Goal: Navigation & Orientation: Find specific page/section

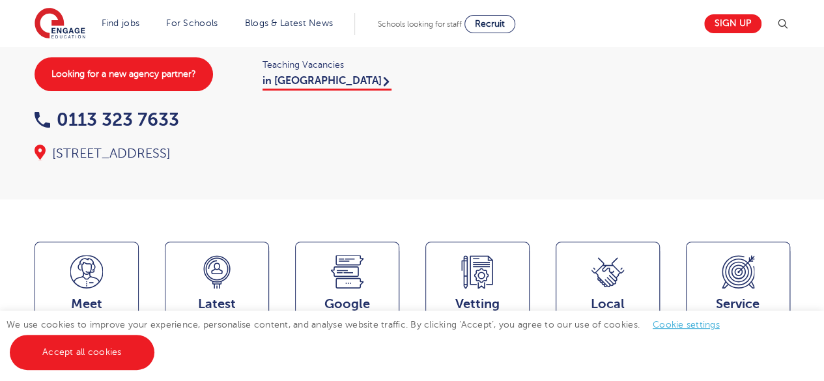
scroll to position [175, 0]
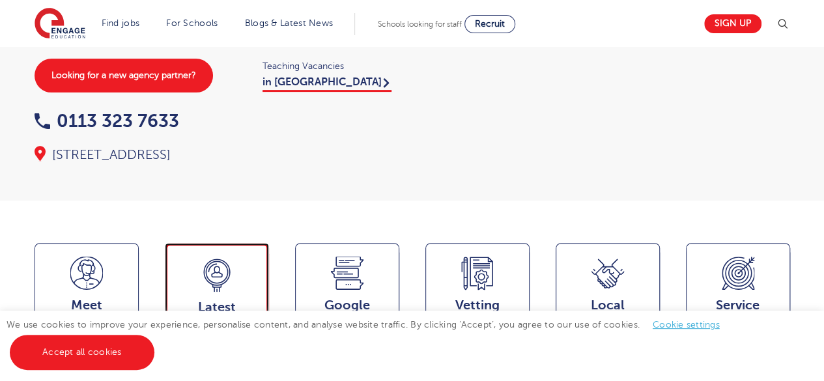
click at [236, 246] on div "Latest Vacancies Jobs" at bounding box center [217, 294] width 104 height 102
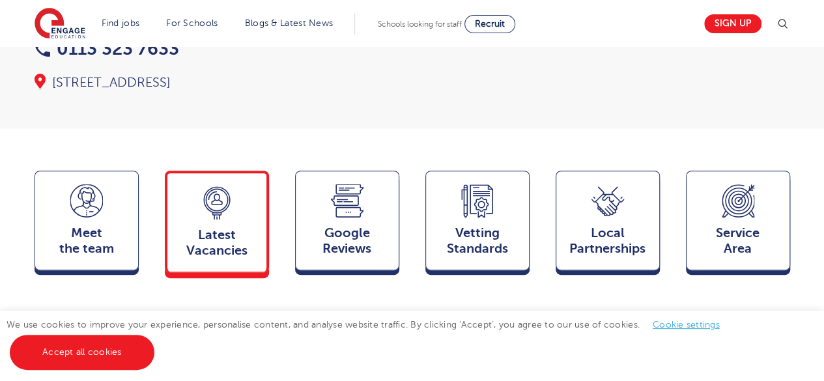
scroll to position [250, 0]
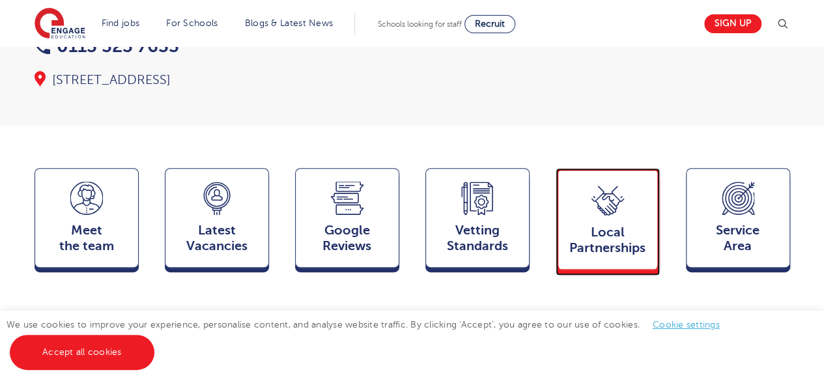
click at [611, 231] on div "Local Partnerships Partners" at bounding box center [608, 219] width 104 height 102
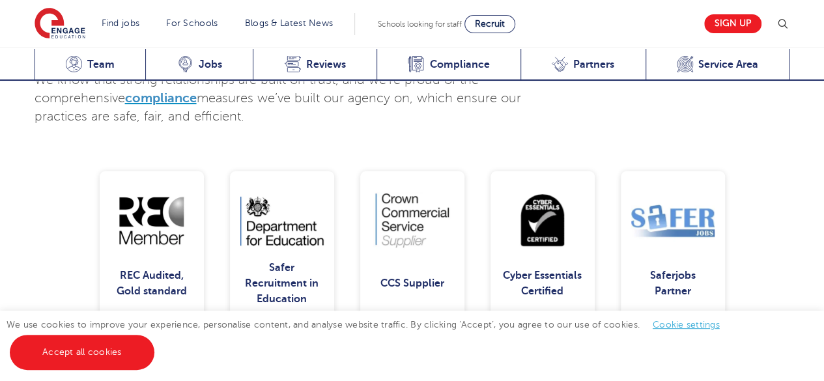
scroll to position [2795, 0]
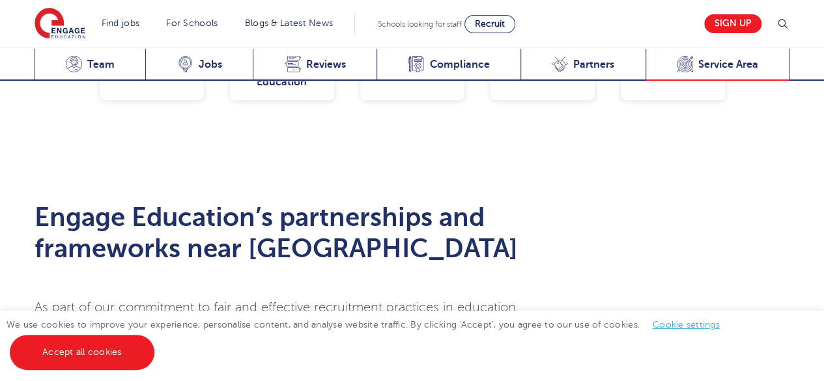
click at [704, 75] on div "Service Area Service Area" at bounding box center [718, 65] width 145 height 32
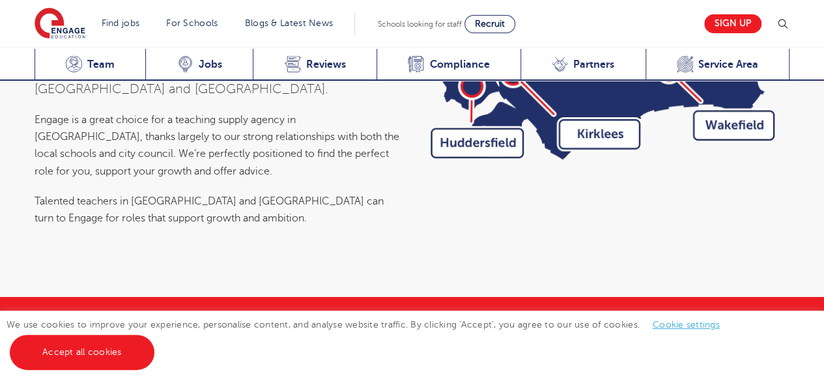
scroll to position [4390, 0]
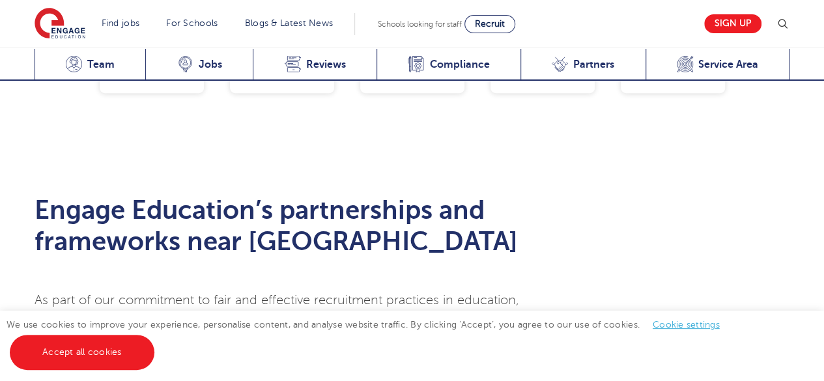
scroll to position [1819, 0]
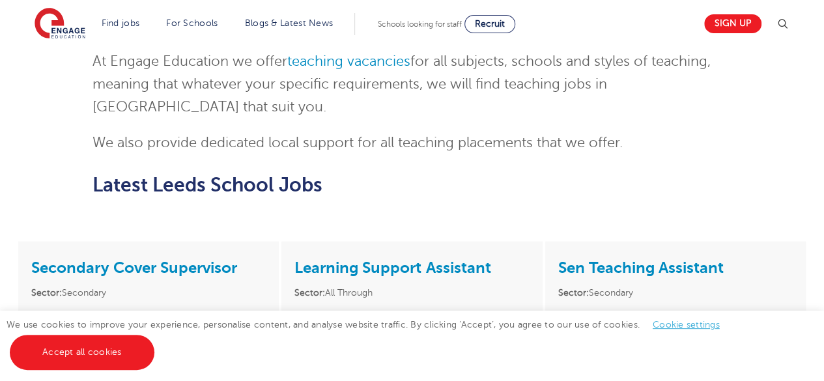
scroll to position [1707, 0]
